Goal: Task Accomplishment & Management: Complete application form

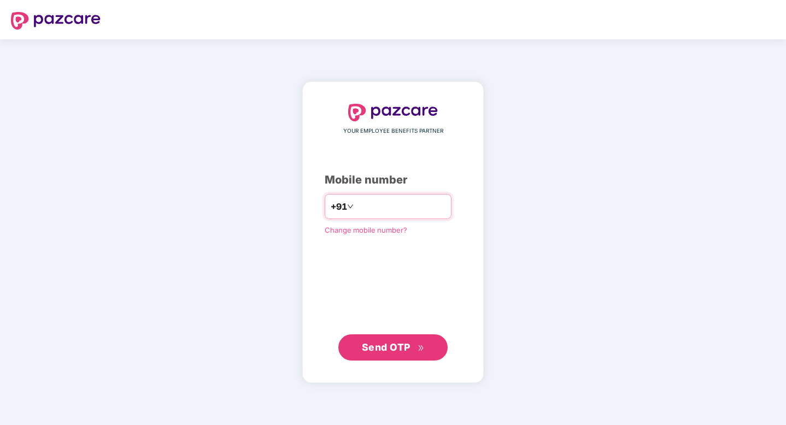
click at [363, 200] on input "number" at bounding box center [401, 206] width 90 height 17
type input "**********"
click at [363, 355] on button "Send OTP" at bounding box center [392, 347] width 109 height 26
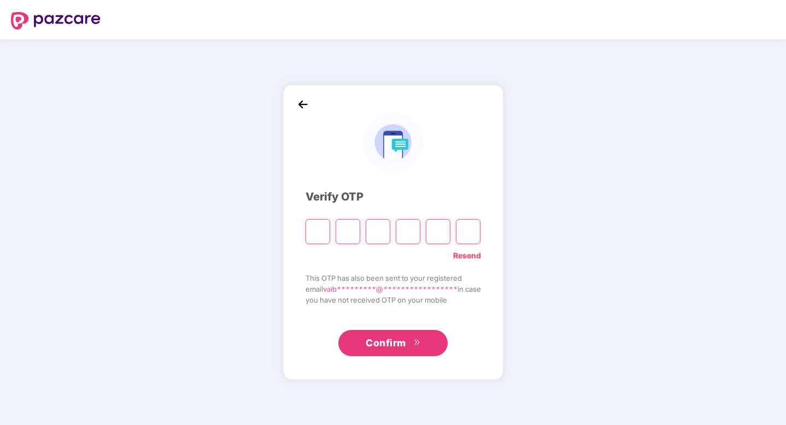
paste input "*"
type input "*"
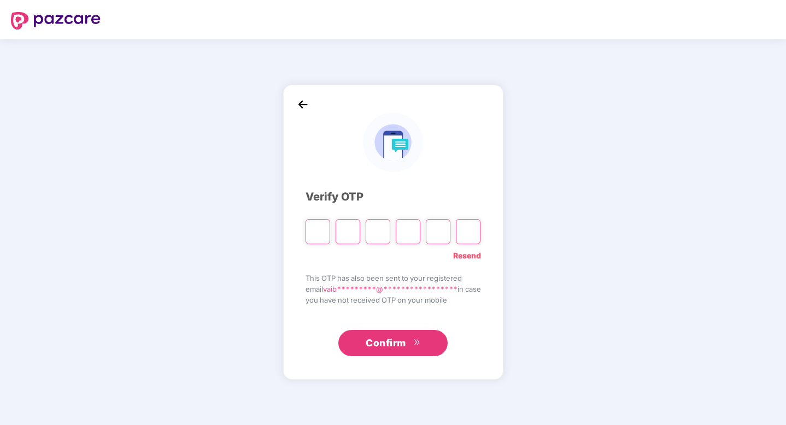
type input "*"
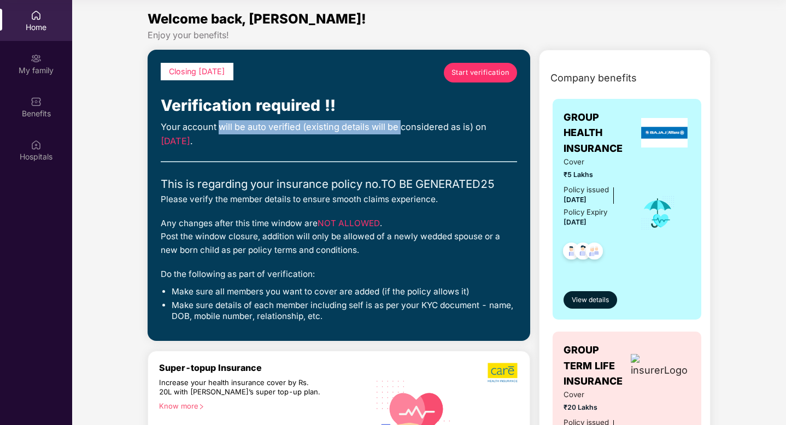
drag, startPoint x: 221, startPoint y: 125, endPoint x: 401, endPoint y: 125, distance: 179.8
click at [401, 125] on div "Your account will be auto verified (existing details will be considered as is) …" at bounding box center [339, 134] width 356 height 28
click at [185, 146] on span "[DATE]" at bounding box center [176, 141] width 30 height 11
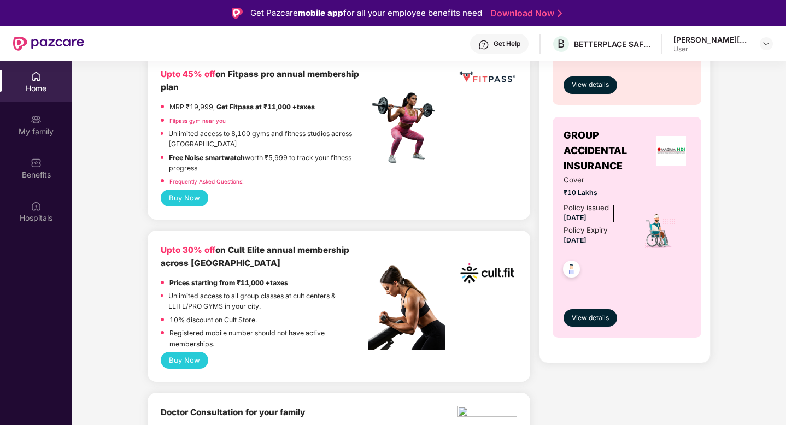
scroll to position [508, 0]
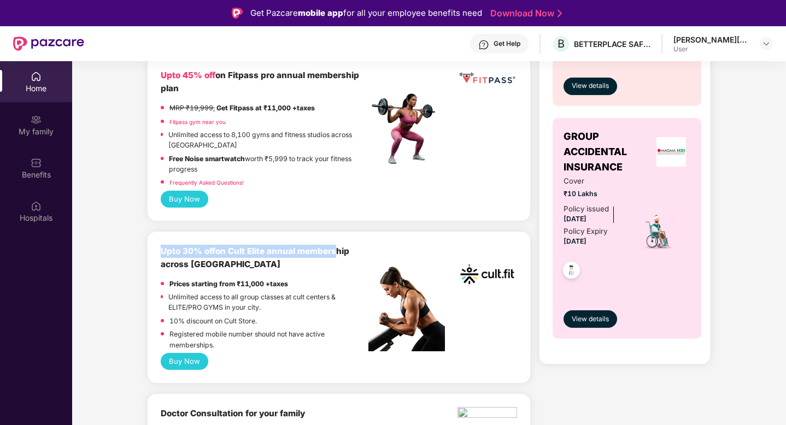
drag, startPoint x: 337, startPoint y: 245, endPoint x: 345, endPoint y: 198, distance: 47.8
click at [340, 336] on p "Registered mobile number should not have active memberships." at bounding box center [268, 339] width 199 height 21
click at [184, 362] on button "Buy Now" at bounding box center [185, 361] width 48 height 17
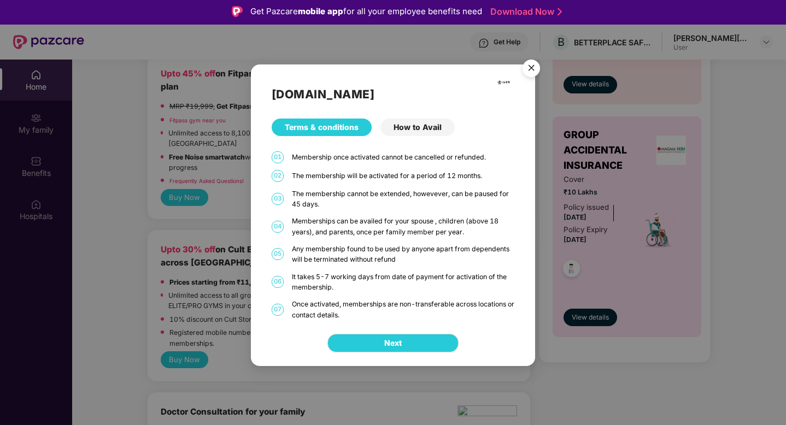
scroll to position [0, 0]
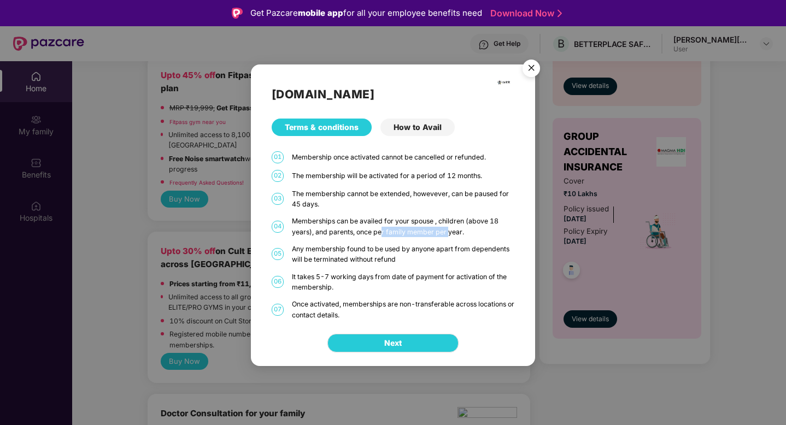
drag, startPoint x: 383, startPoint y: 234, endPoint x: 448, endPoint y: 231, distance: 64.6
click at [448, 231] on div "Memberships can be availed for your spouse , children (above 18 years), and par…" at bounding box center [403, 226] width 223 height 21
click at [441, 173] on div "The membership will be activated for a period of 12 months." at bounding box center [403, 176] width 223 height 10
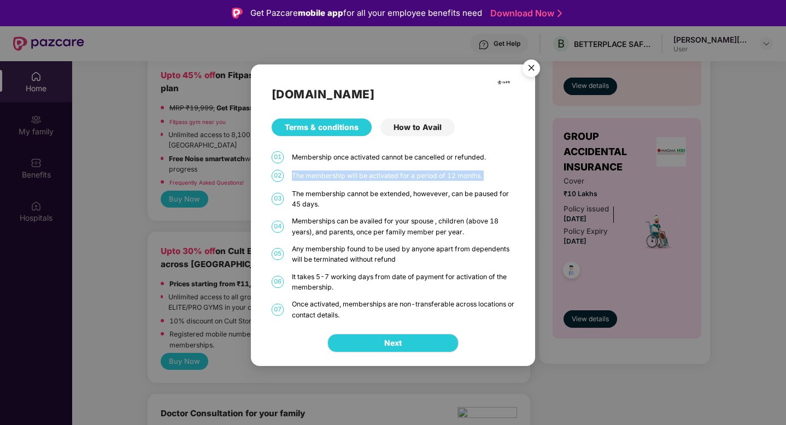
click at [441, 173] on div "The membership will be activated for a period of 12 months." at bounding box center [403, 176] width 223 height 10
click at [404, 272] on div "It takes 5-7 working days from date of payment for activation of the membership." at bounding box center [403, 282] width 223 height 21
click at [530, 68] on img "Close" at bounding box center [531, 70] width 31 height 31
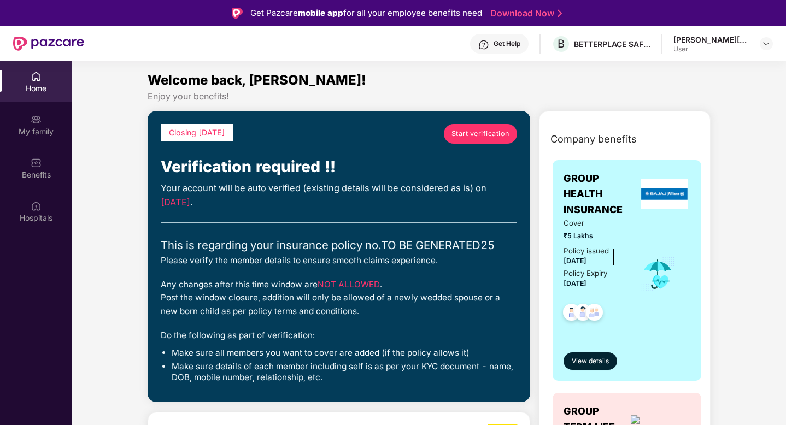
click at [481, 123] on div "Closing [DATE] Start verification Verification required !! Your account will be…" at bounding box center [339, 256] width 383 height 291
click at [479, 140] on link "Start verification" at bounding box center [480, 134] width 73 height 20
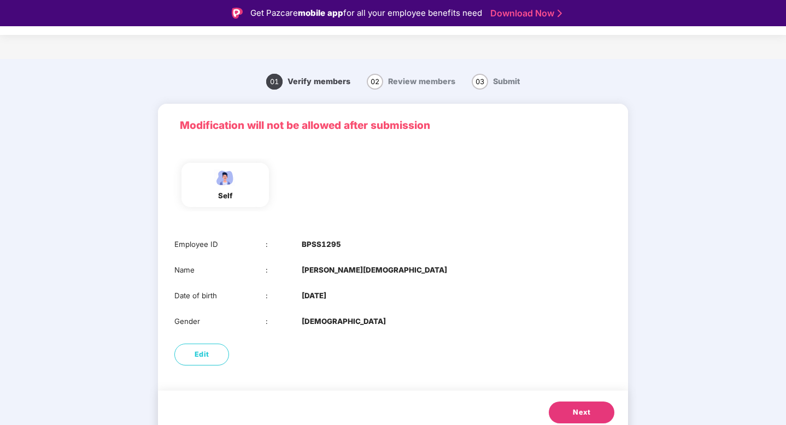
scroll to position [8, 0]
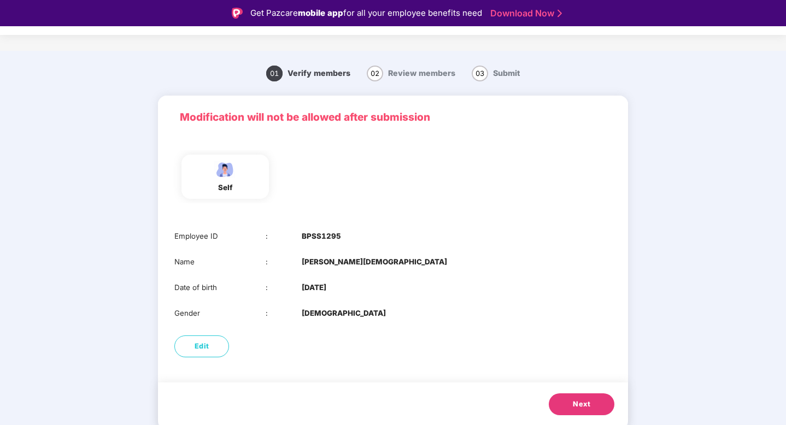
click at [586, 409] on span "Next" at bounding box center [581, 404] width 17 height 11
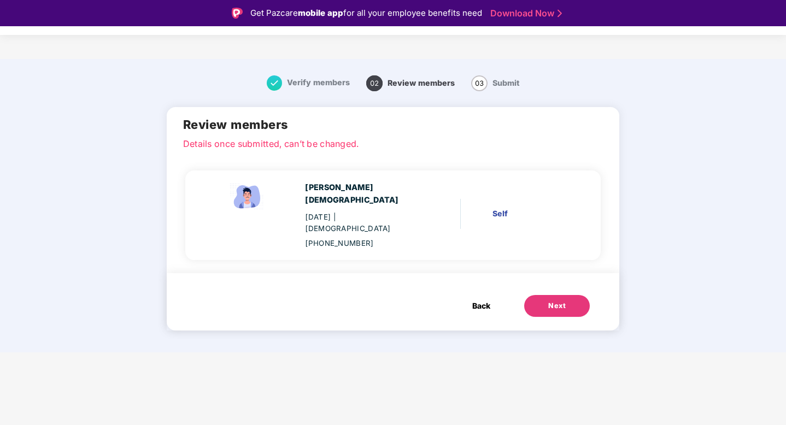
scroll to position [0, 0]
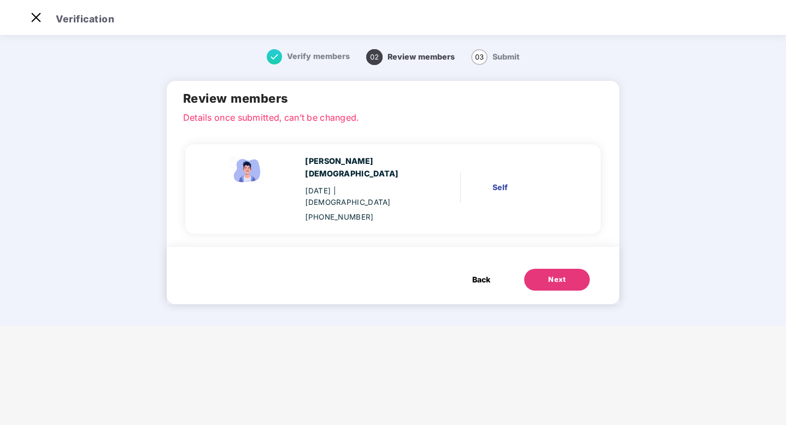
click at [550, 274] on div "Next" at bounding box center [556, 279] width 17 height 11
